Goal: Check status: Check status

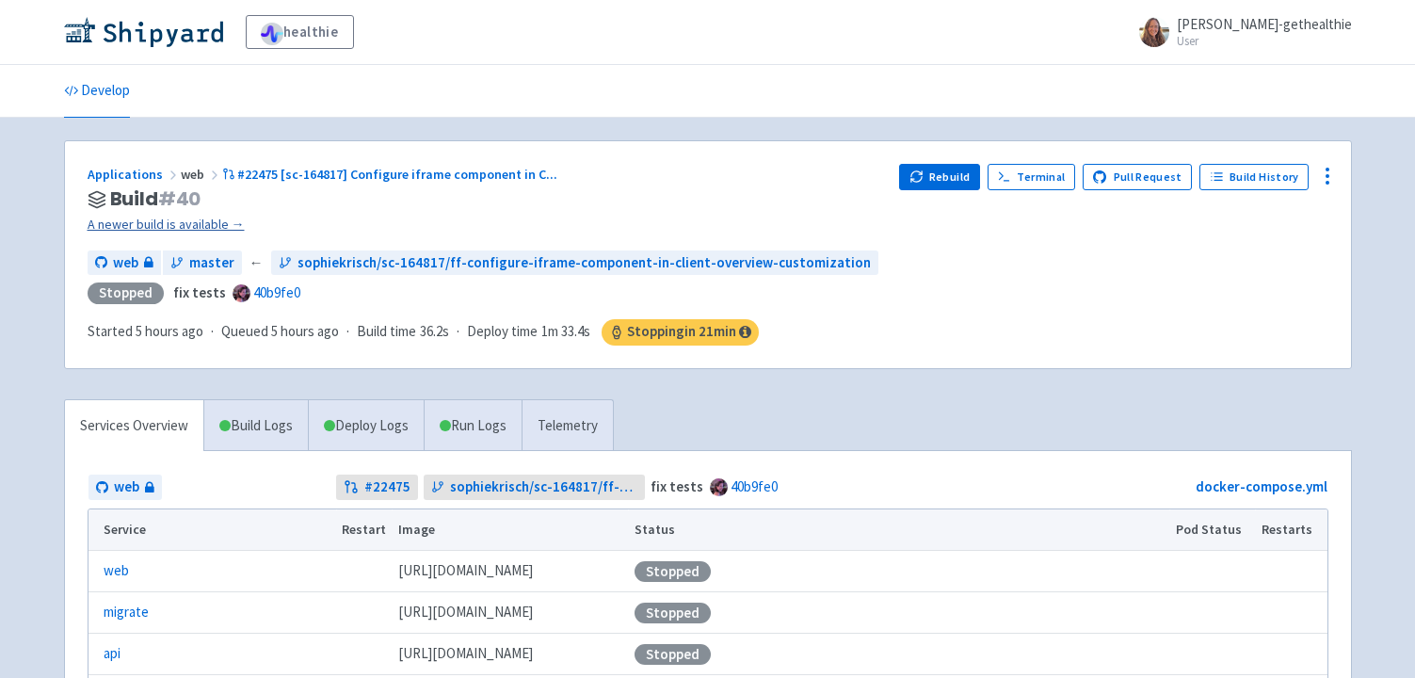
click at [208, 225] on link "A newer build is available →" at bounding box center [487, 225] width 798 height 22
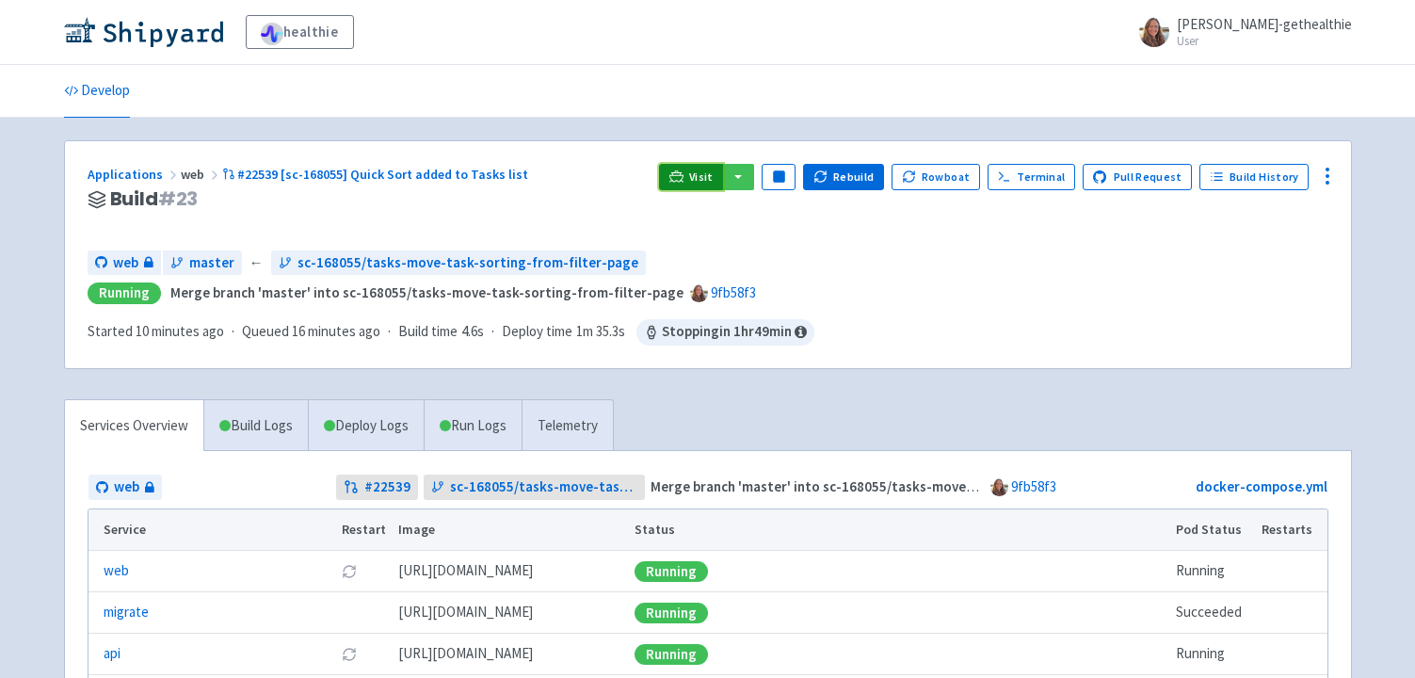
click at [708, 175] on span "Visit" at bounding box center [701, 176] width 24 height 15
